Goal: Information Seeking & Learning: Compare options

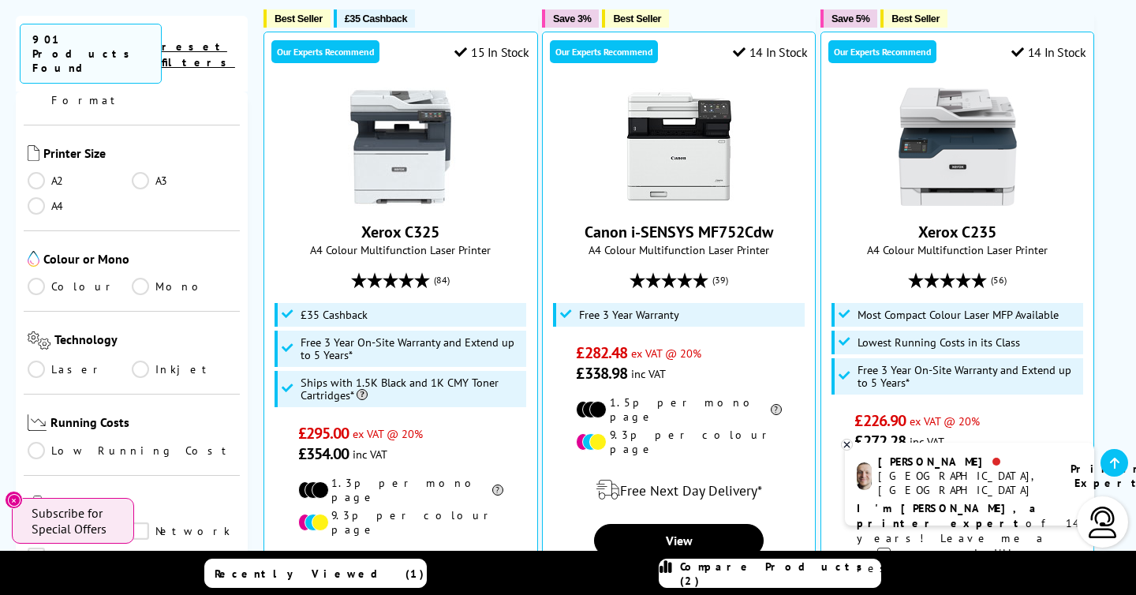
scroll to position [401, 0]
click at [39, 358] on link "Laser" at bounding box center [80, 366] width 104 height 17
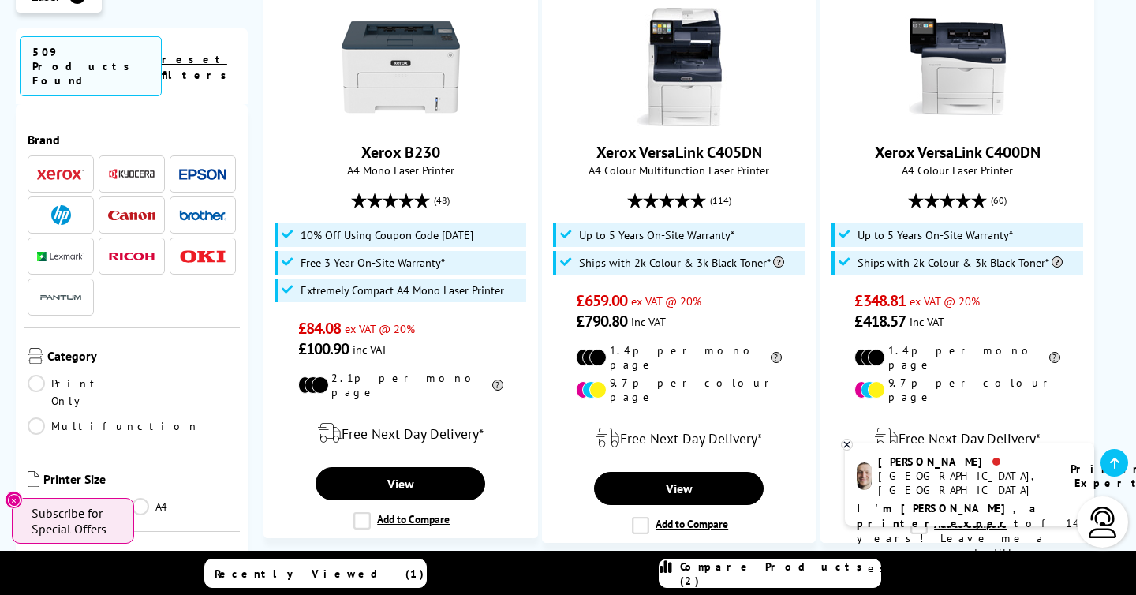
click at [192, 164] on span at bounding box center [202, 174] width 47 height 20
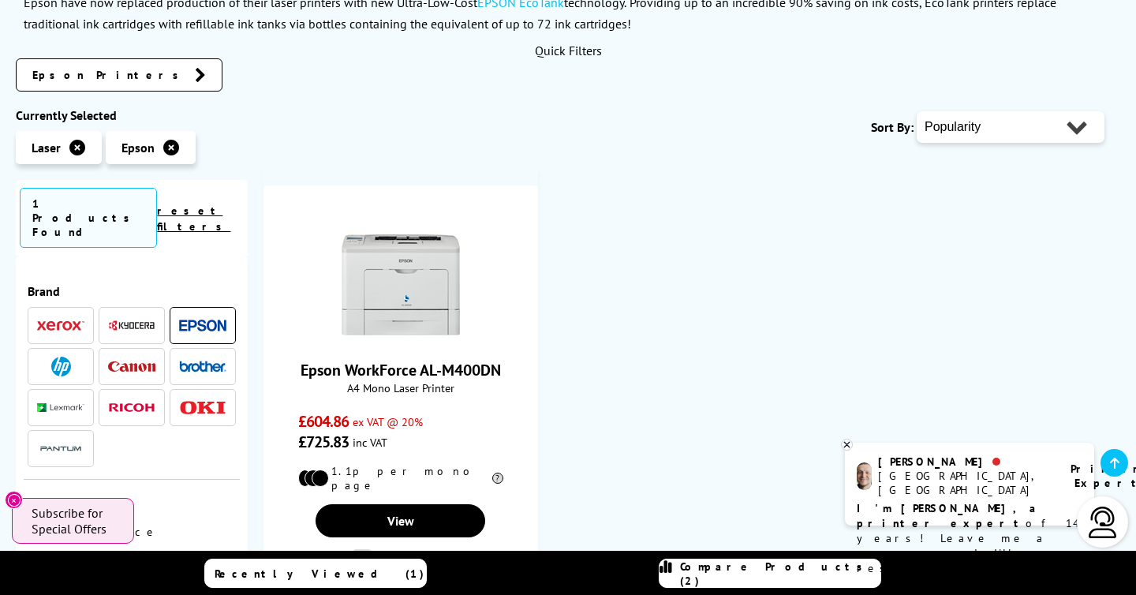
scroll to position [248, 0]
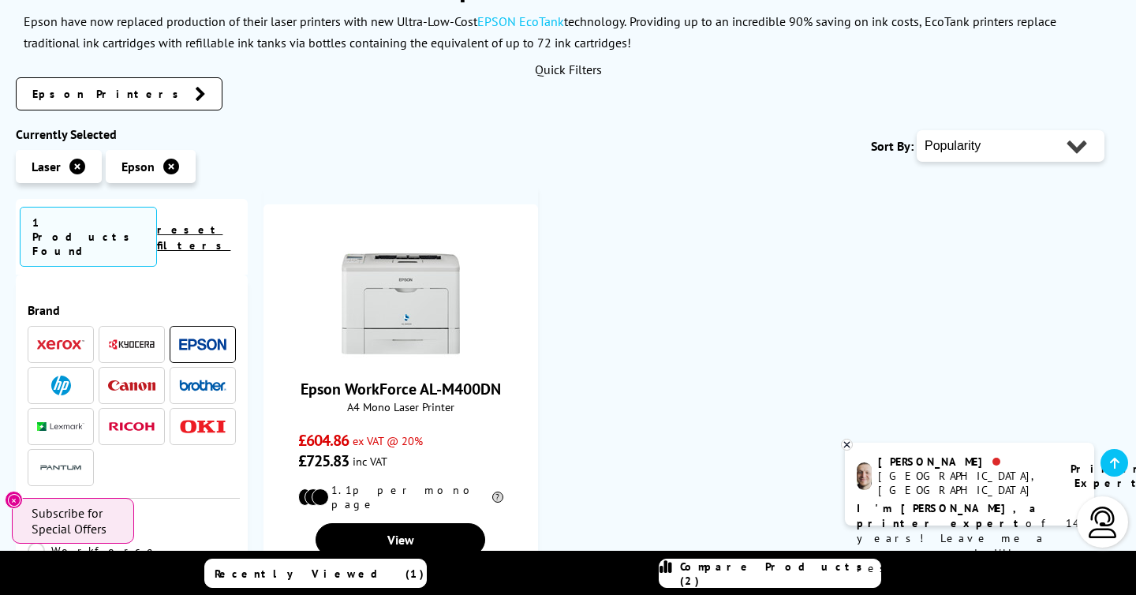
click at [79, 169] on icon at bounding box center [77, 167] width 16 height 16
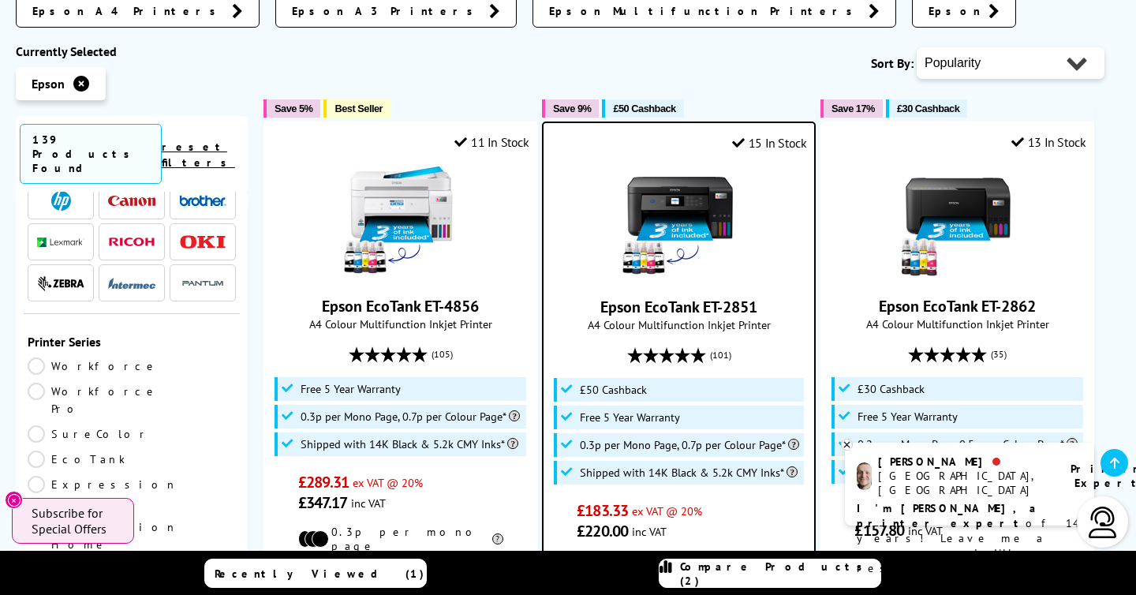
scroll to position [114, 0]
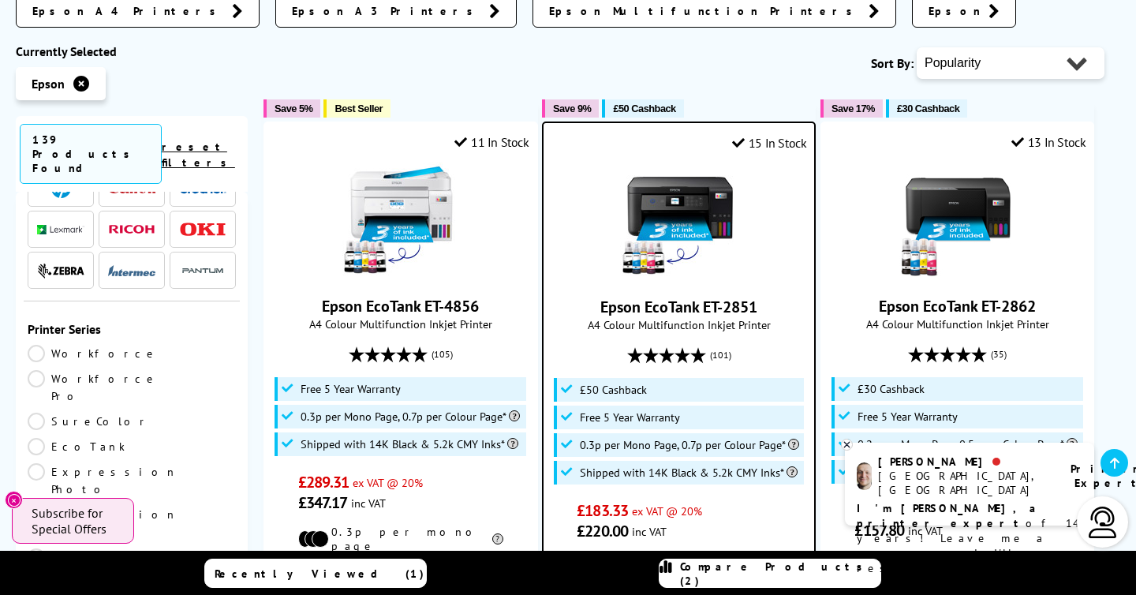
click at [132, 438] on link "EcoTank" at bounding box center [80, 446] width 104 height 17
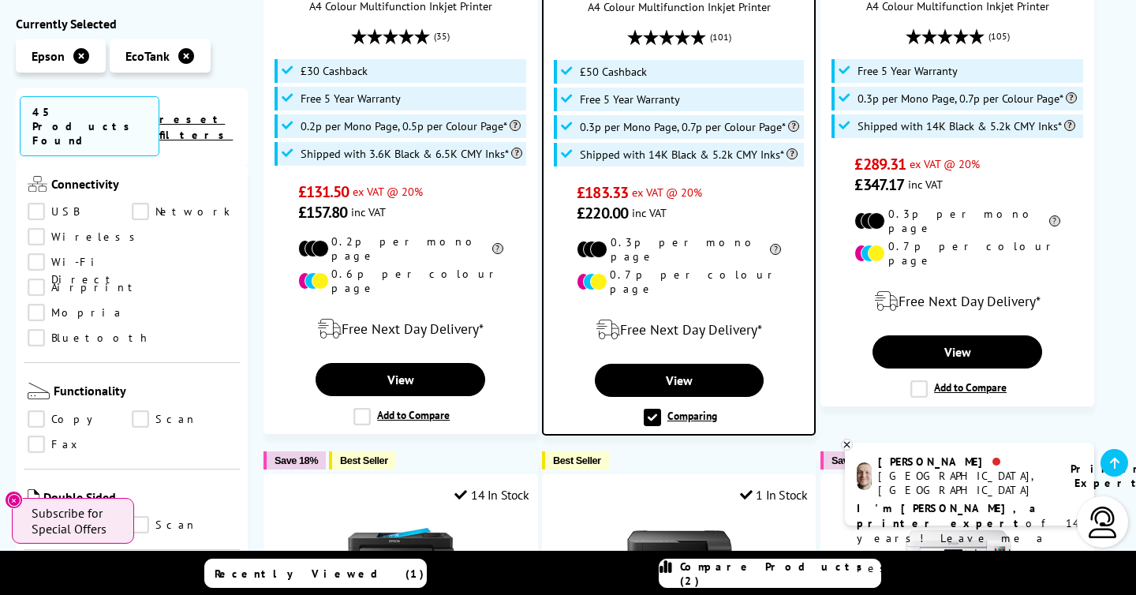
scroll to position [757, 0]
click at [39, 522] on link "Print" at bounding box center [80, 530] width 104 height 17
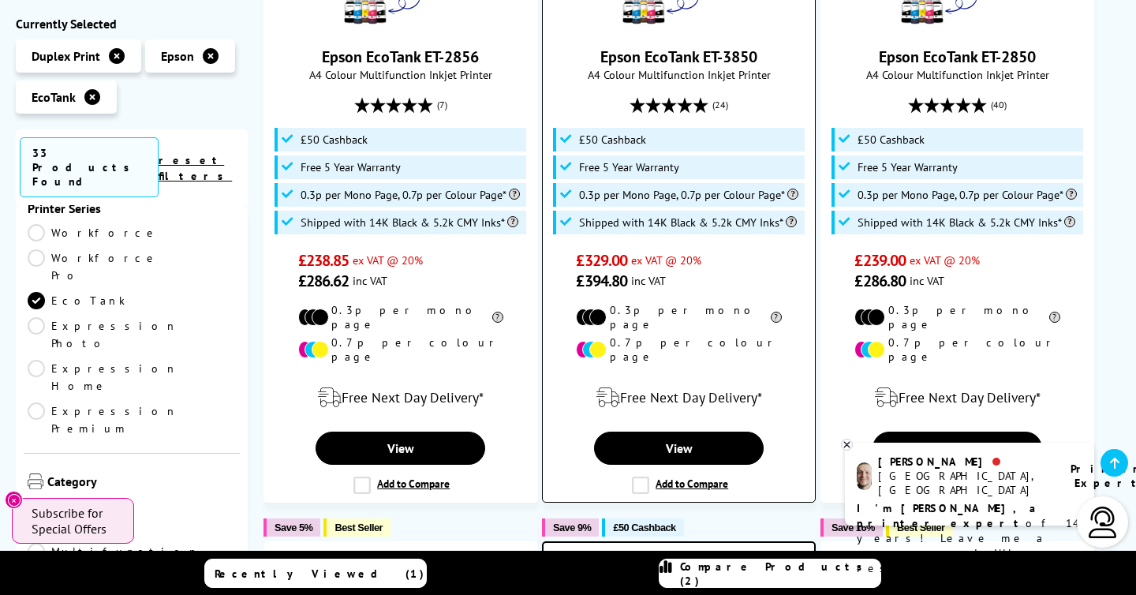
scroll to position [469, 0]
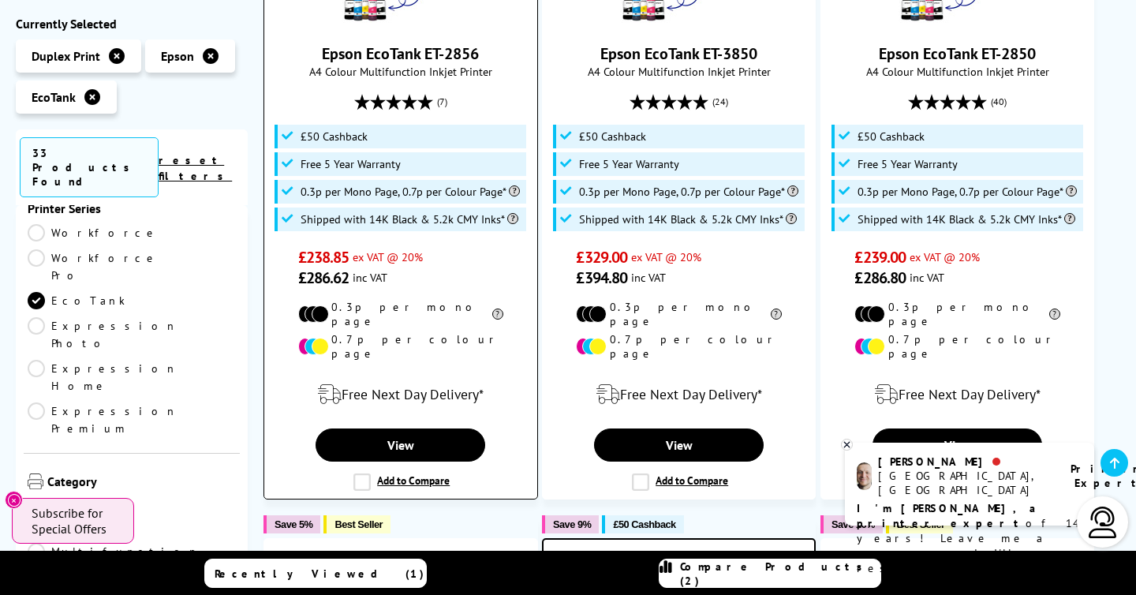
click at [364, 473] on label "Add to Compare" at bounding box center [401, 481] width 96 height 17
click at [0, 0] on input "Add to Compare" at bounding box center [0, 0] width 0 height 0
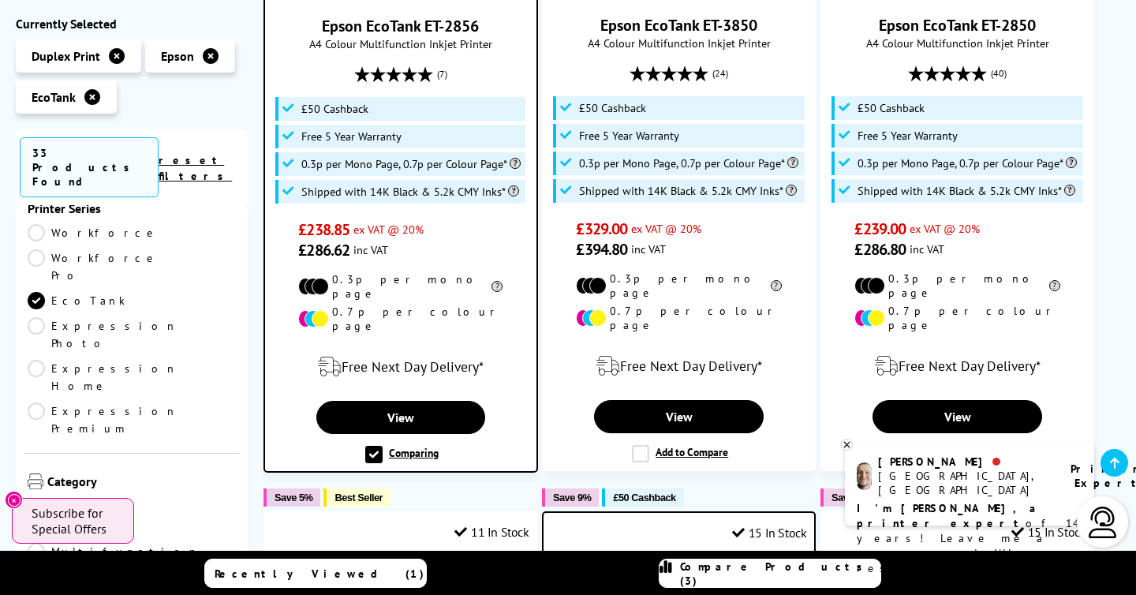
scroll to position [564, 0]
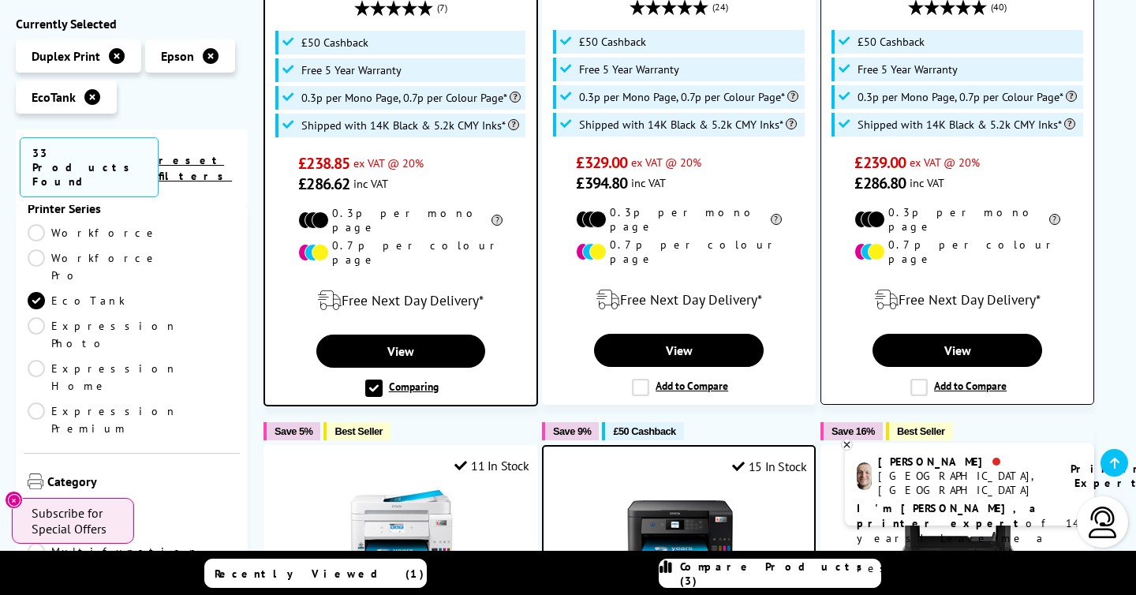
click at [913, 379] on label "Add to Compare" at bounding box center [959, 387] width 96 height 17
click at [0, 0] on input "Add to Compare" at bounding box center [0, 0] width 0 height 0
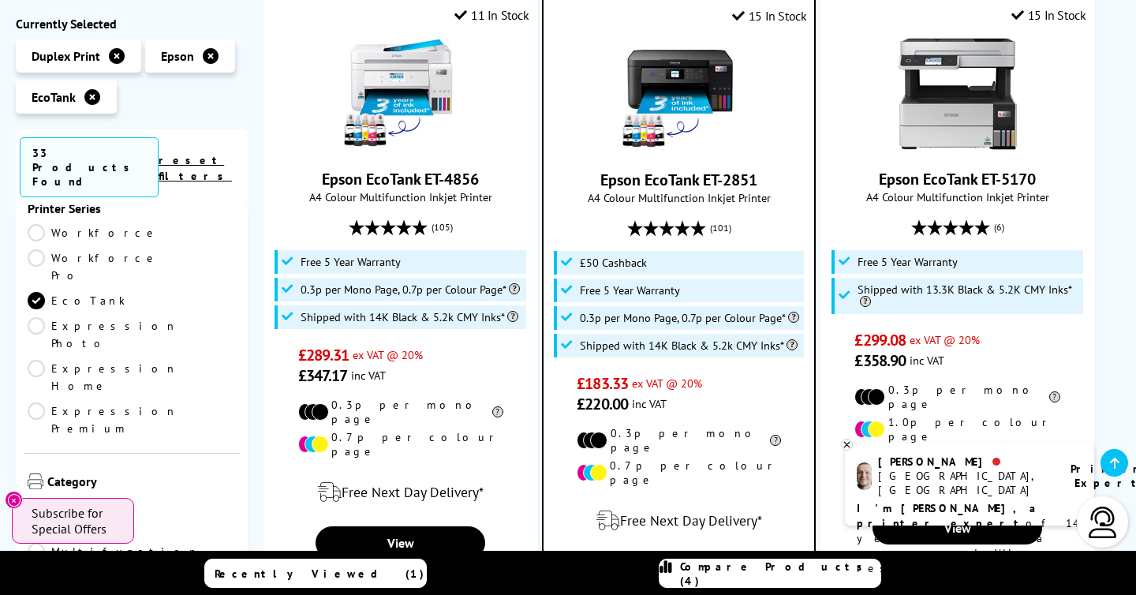
scroll to position [1018, 0]
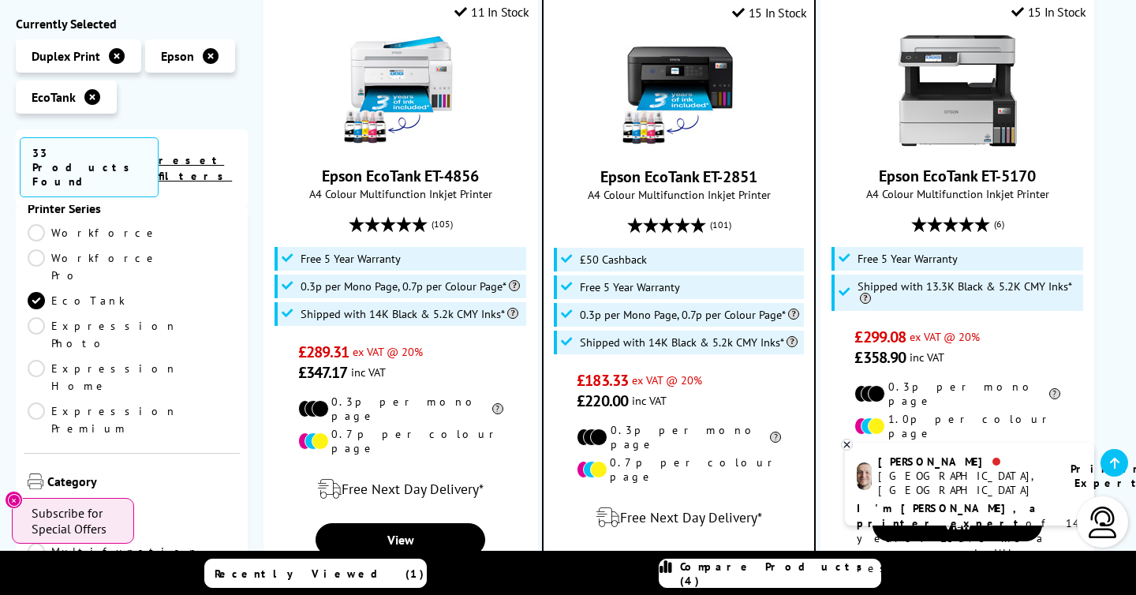
click at [730, 571] on span "Compare Products (4)" at bounding box center [780, 573] width 200 height 28
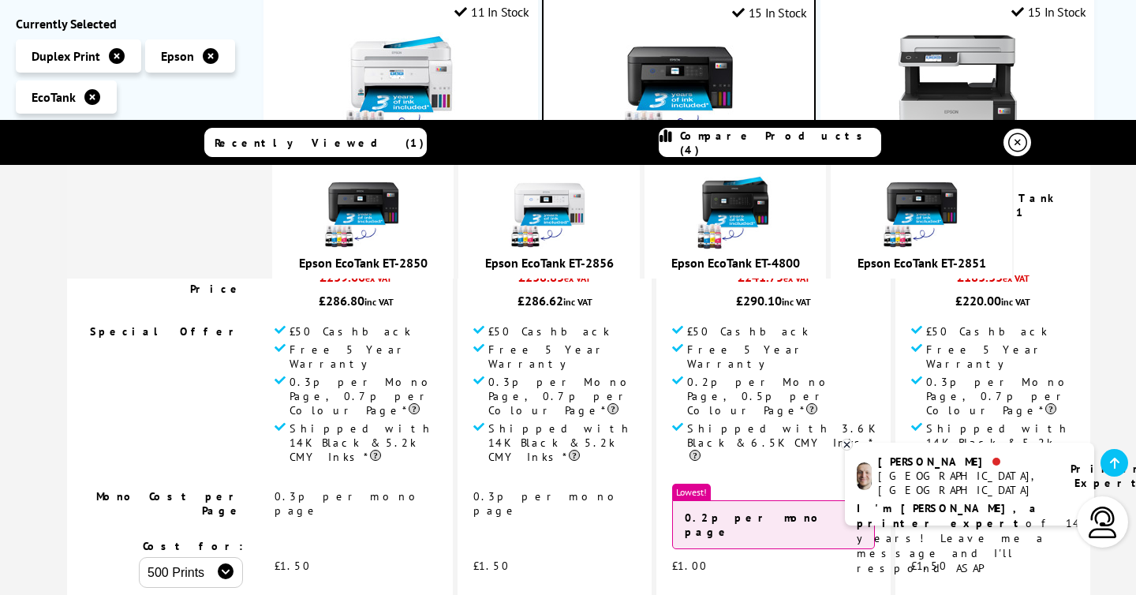
scroll to position [174, 0]
click at [848, 443] on icon at bounding box center [847, 445] width 6 height 6
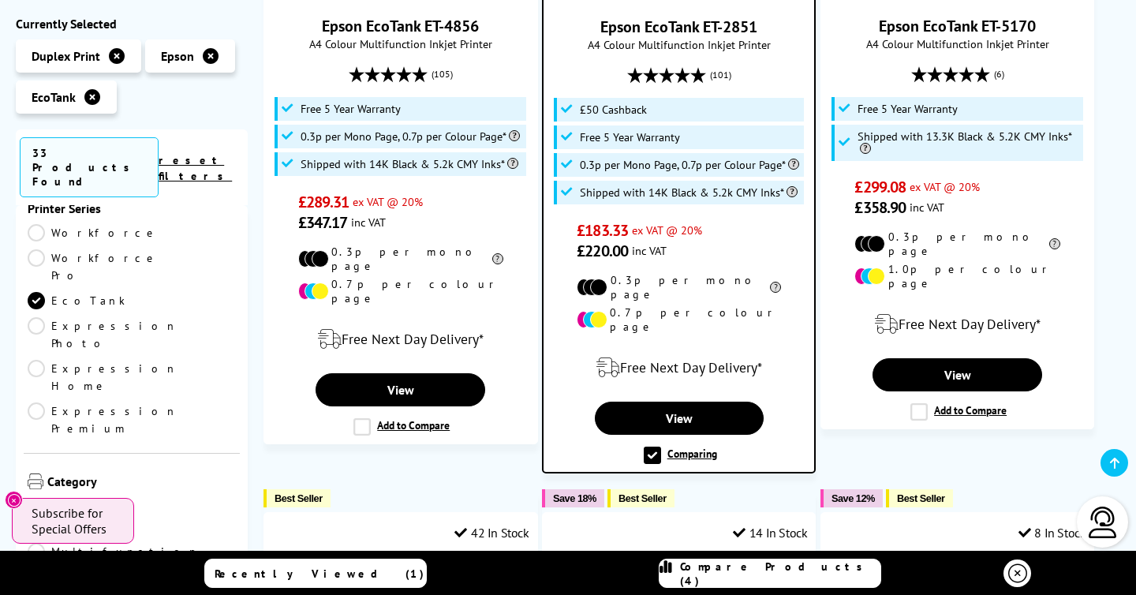
scroll to position [1191, 0]
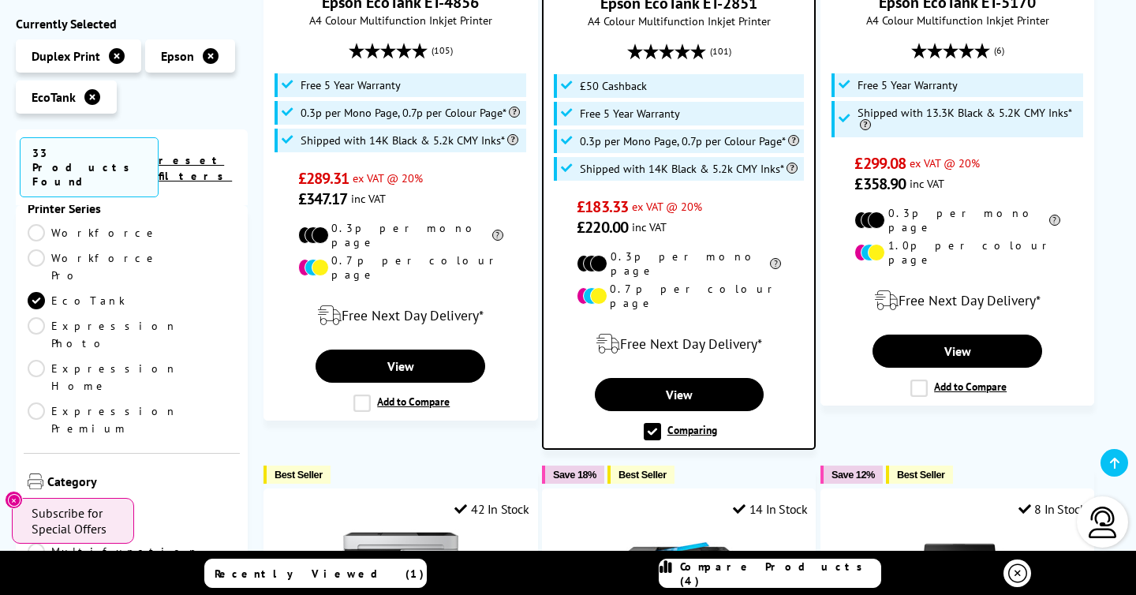
click at [779, 570] on span "Compare Products (4)" at bounding box center [780, 573] width 200 height 28
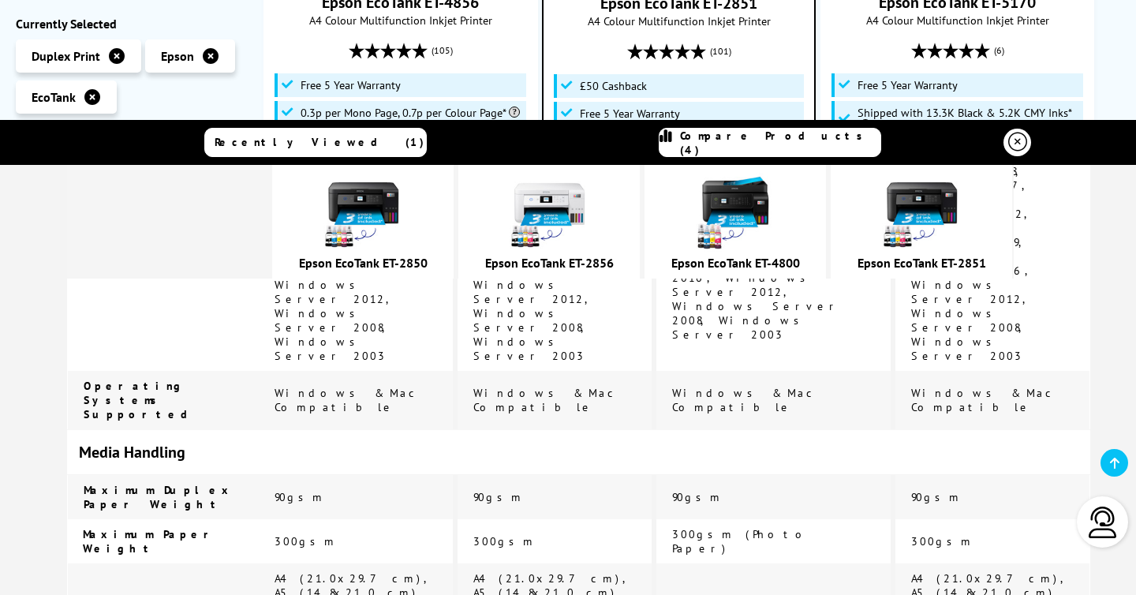
scroll to position [2309, 0]
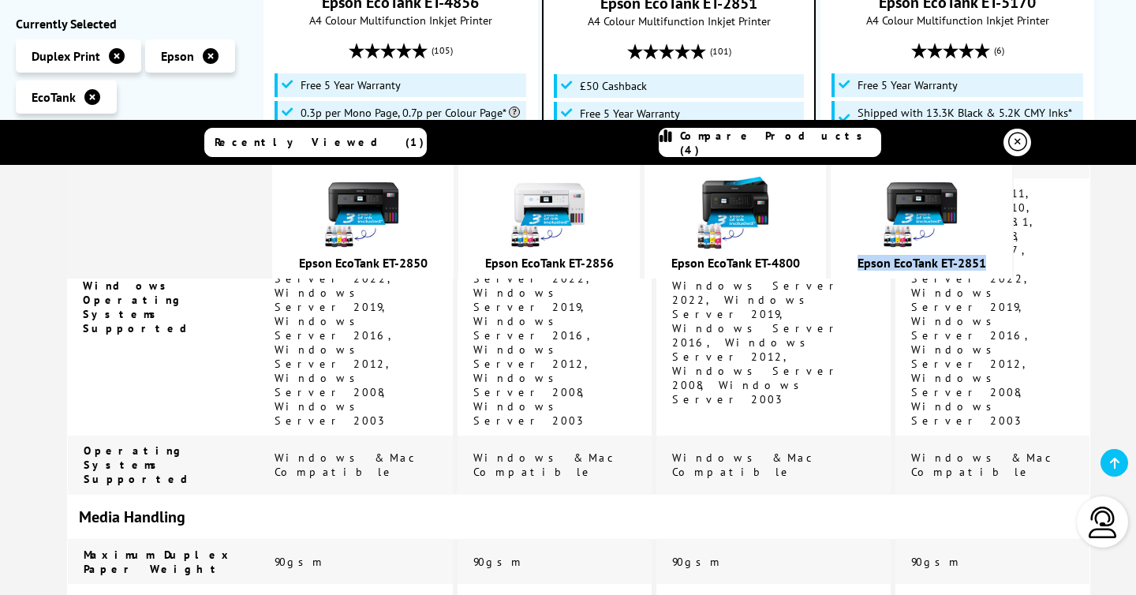
drag, startPoint x: 884, startPoint y: 264, endPoint x: 1019, endPoint y: 267, distance: 134.2
click at [1004, 267] on div "Epson EcoTank ET-2851" at bounding box center [922, 263] width 166 height 16
copy link "Epson EcoTank ET-2851"
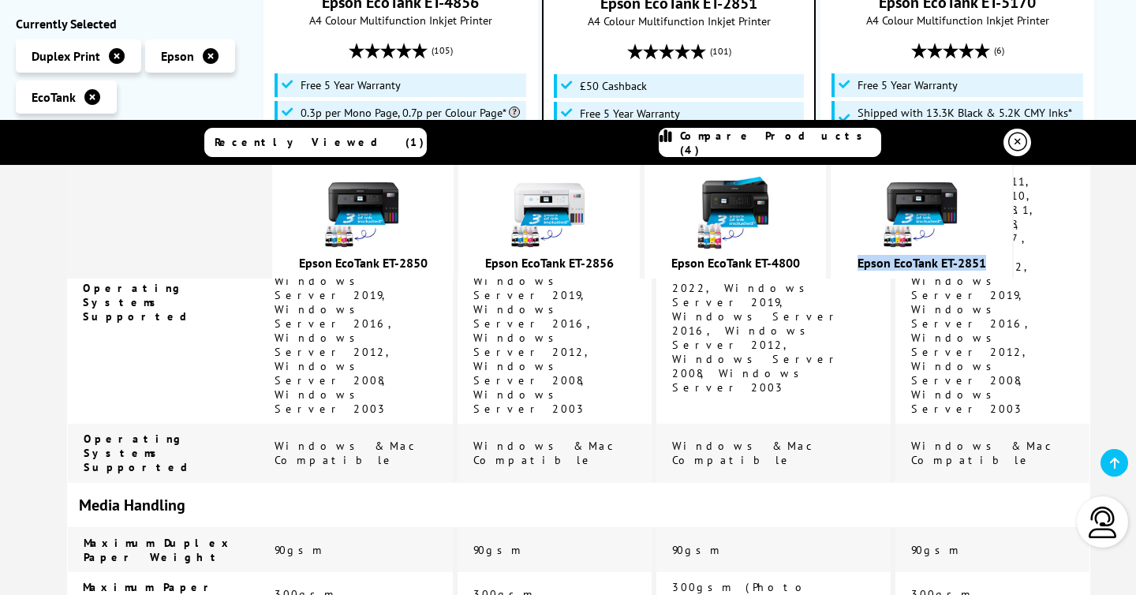
scroll to position [2322, 0]
click at [593, 264] on link "Epson EcoTank ET-2856" at bounding box center [549, 263] width 129 height 16
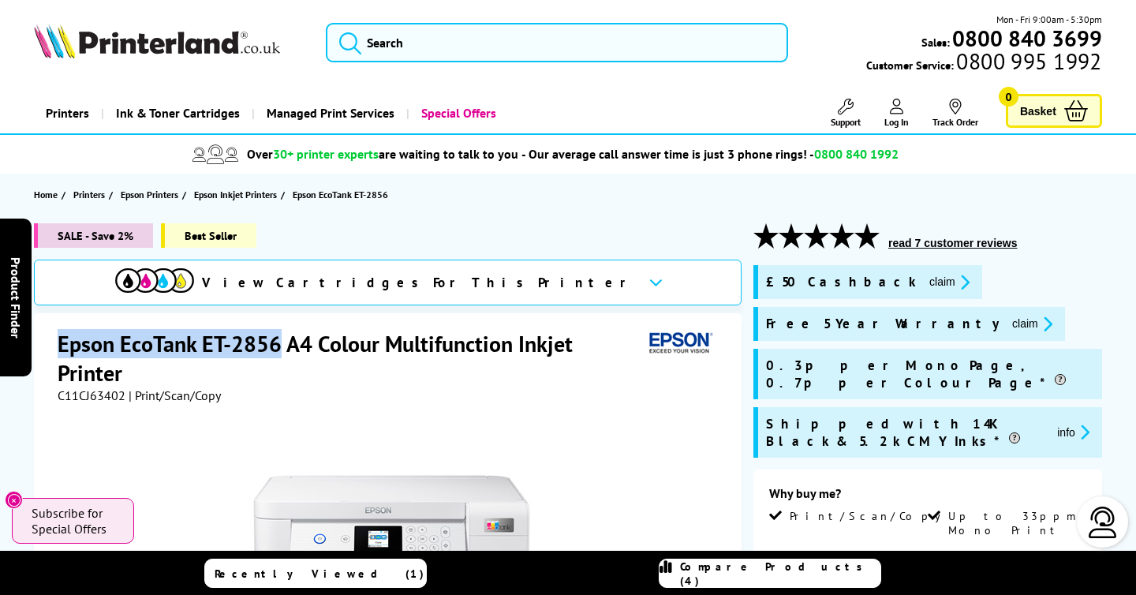
drag, startPoint x: 280, startPoint y: 344, endPoint x: 60, endPoint y: 326, distance: 220.9
copy h1 "Epson EcoTank ET-2856"
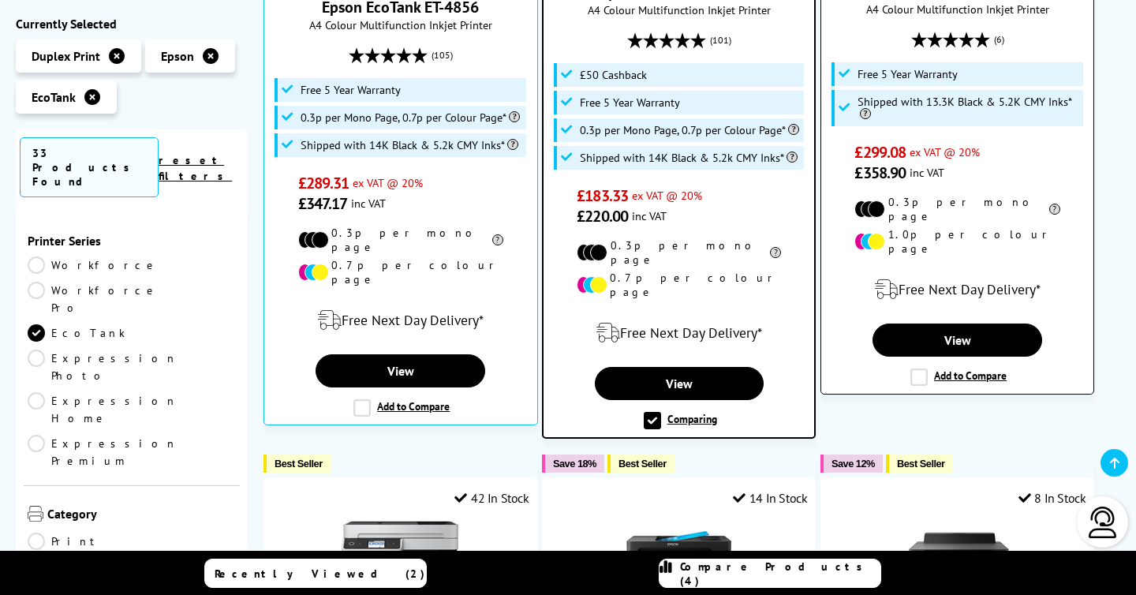
scroll to position [1221, 0]
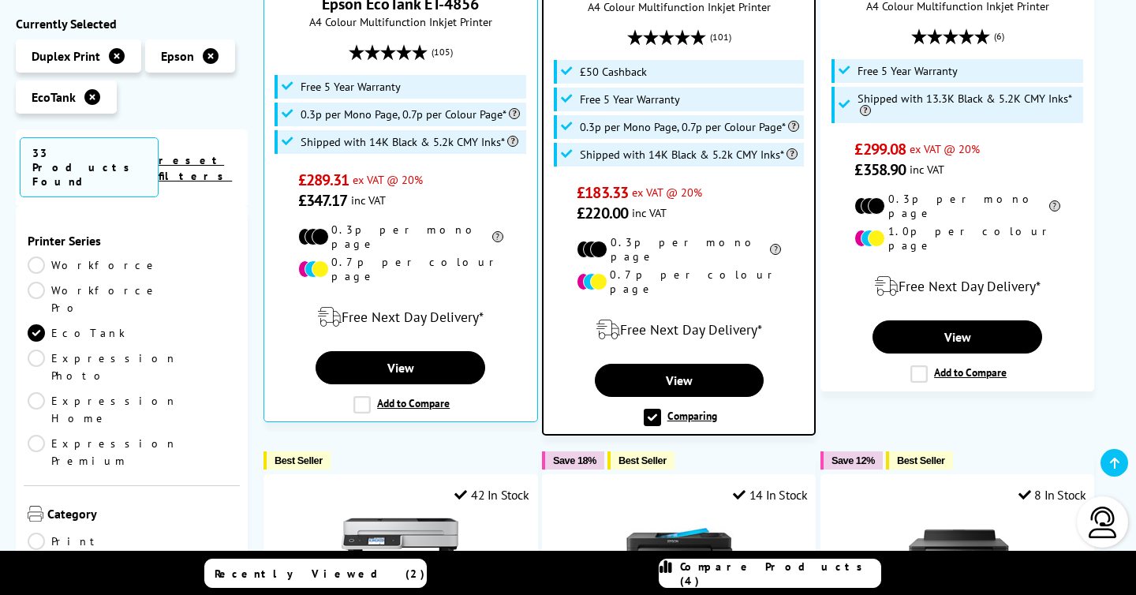
click at [772, 567] on span "Compare Products (4)" at bounding box center [780, 573] width 200 height 28
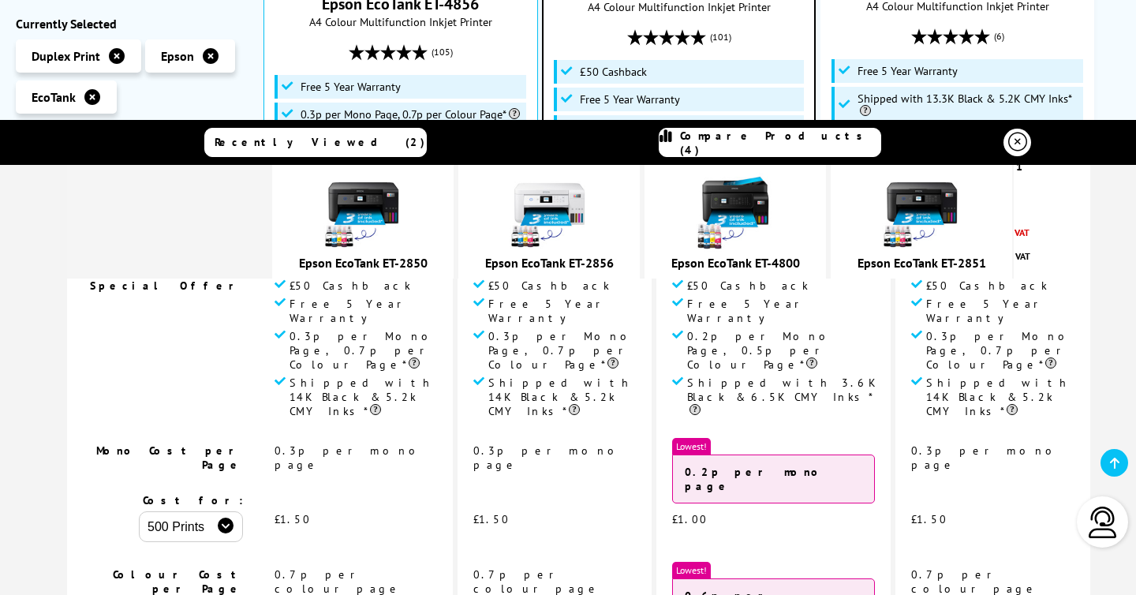
scroll to position [0, 0]
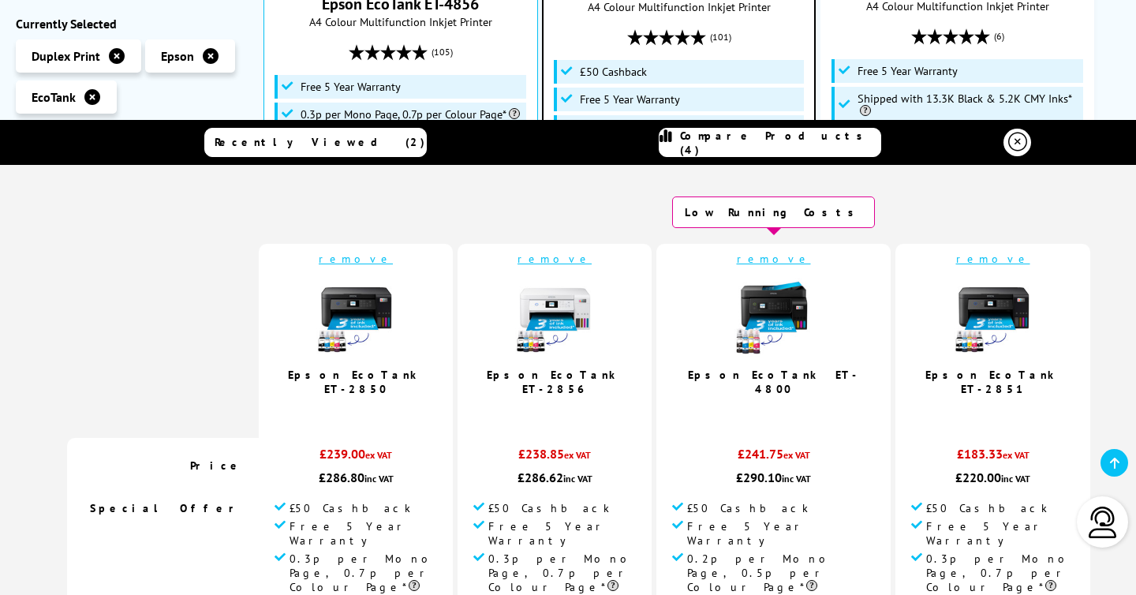
click at [775, 259] on link "remove" at bounding box center [774, 259] width 74 height 14
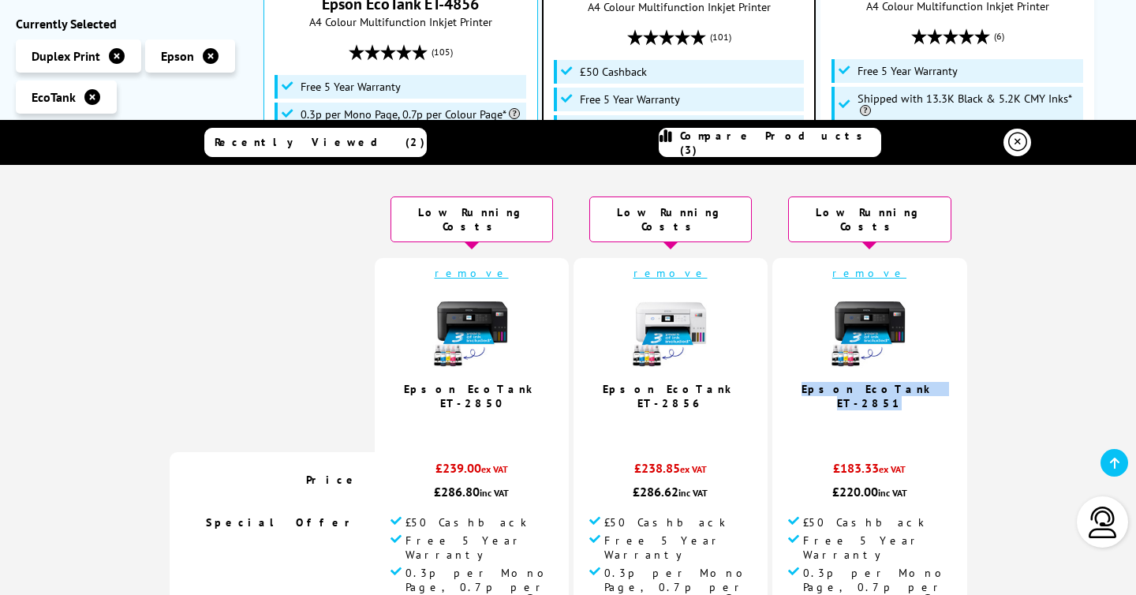
click at [919, 379] on td "remove Epson EcoTank ET-2851 4.9 / 5" at bounding box center [869, 355] width 195 height 194
copy link "Epson EcoTank ET-2851"
